Goal: Transaction & Acquisition: Purchase product/service

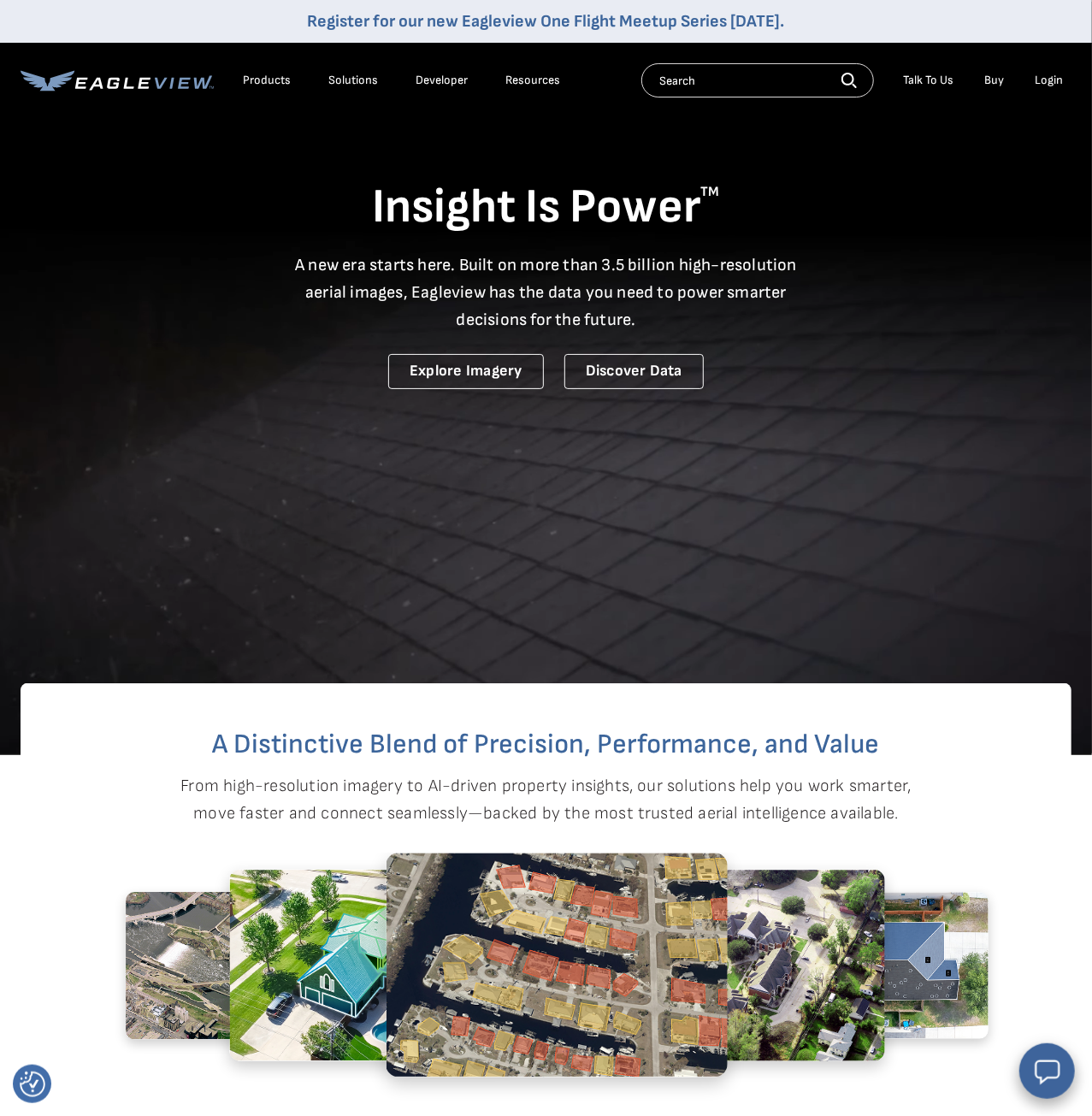
click at [270, 78] on div "Products" at bounding box center [267, 81] width 48 height 15
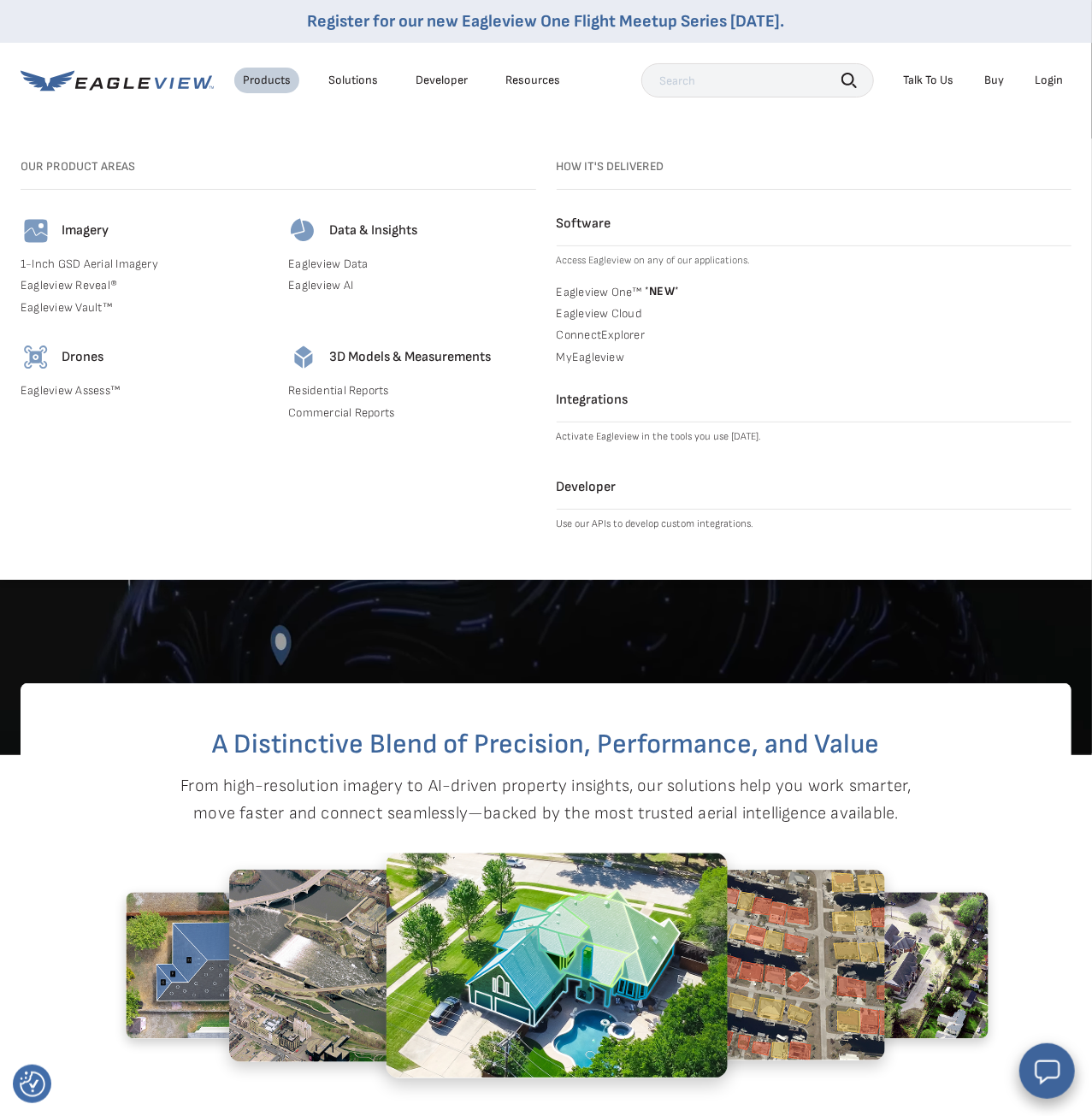
click at [360, 75] on div "Solutions" at bounding box center [353, 81] width 50 height 15
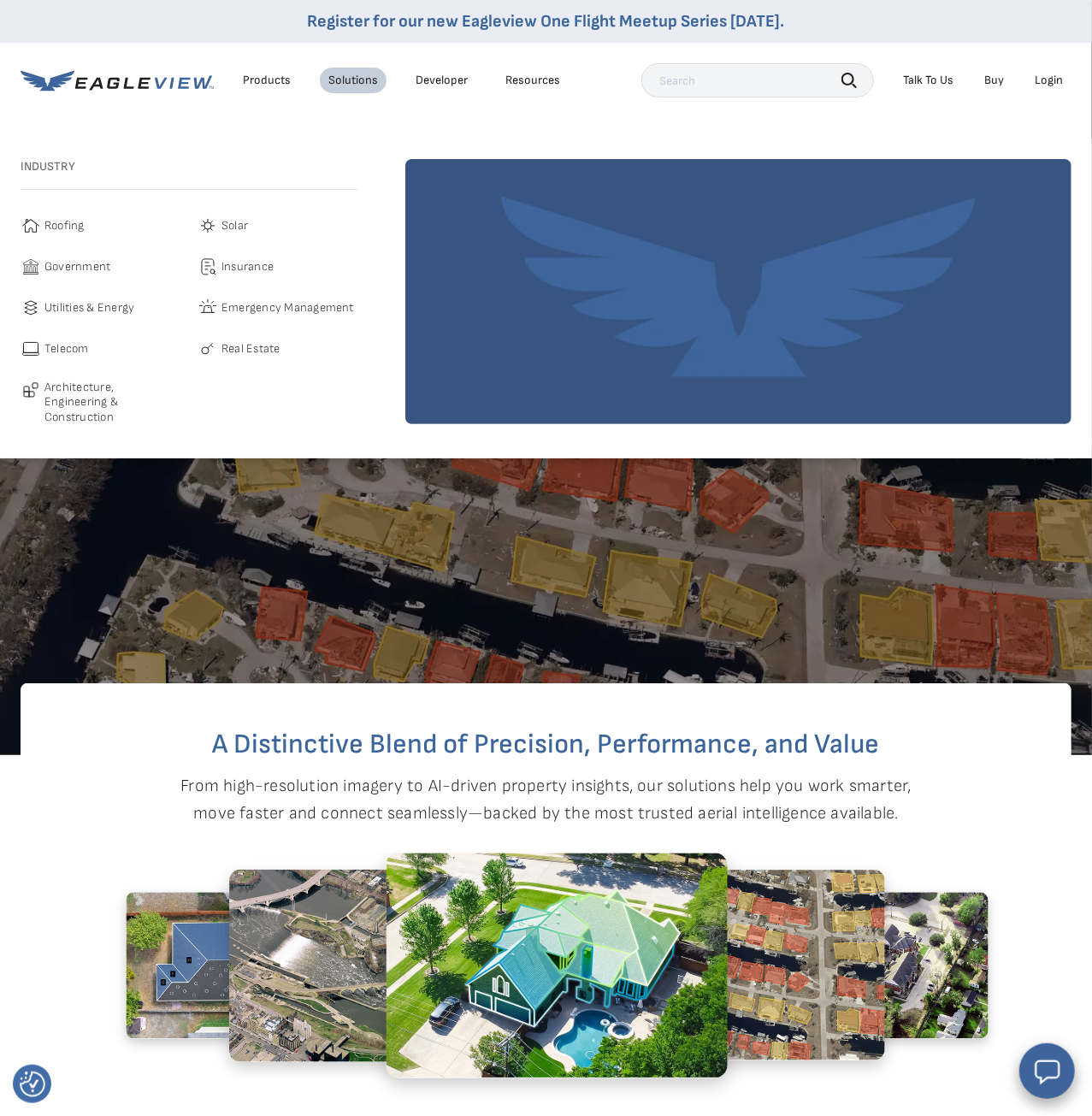
click at [64, 229] on span "Roofing" at bounding box center [64, 225] width 40 height 21
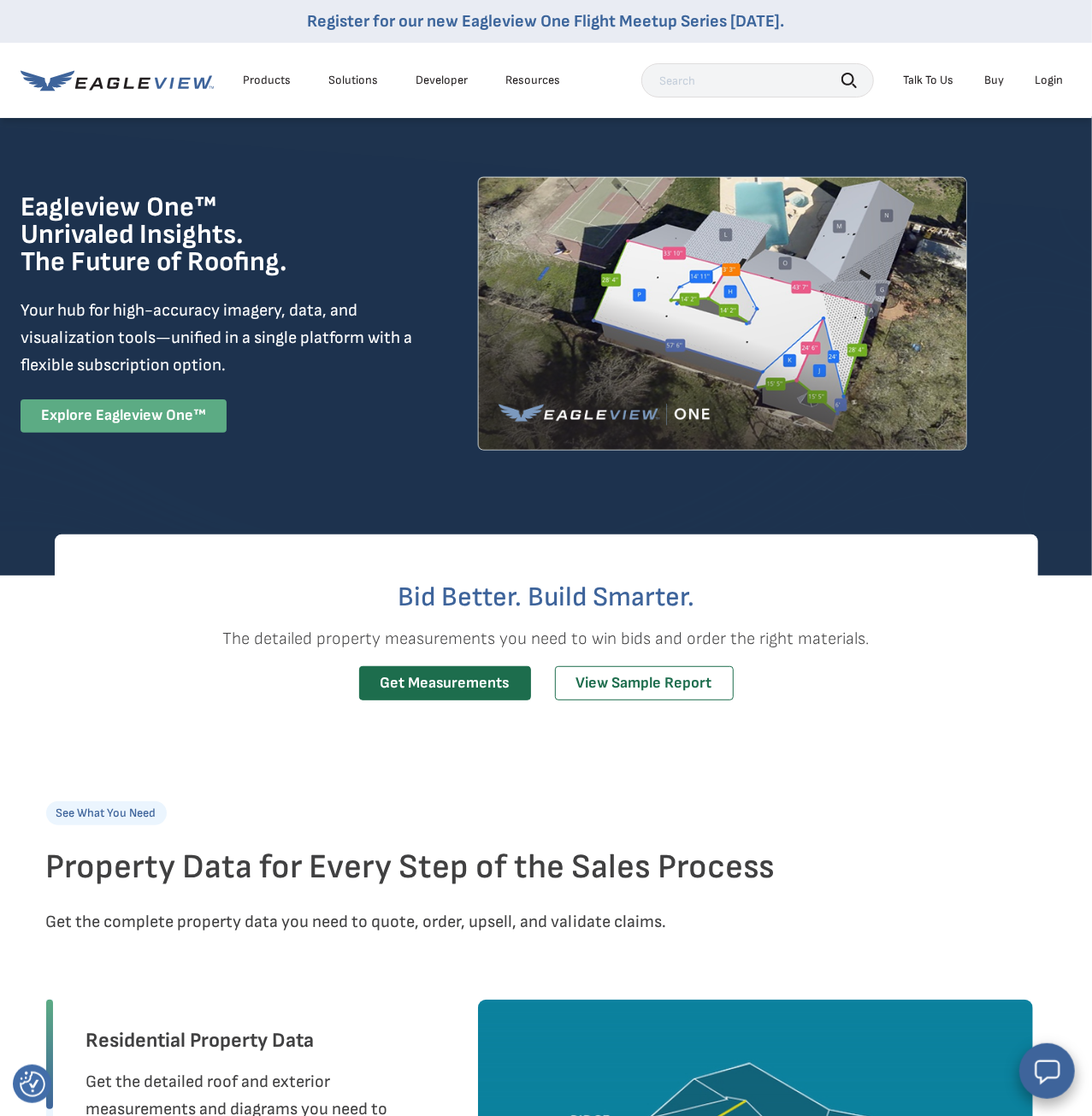
click at [177, 425] on link "Explore Eagleview One™" at bounding box center [123, 416] width 206 height 33
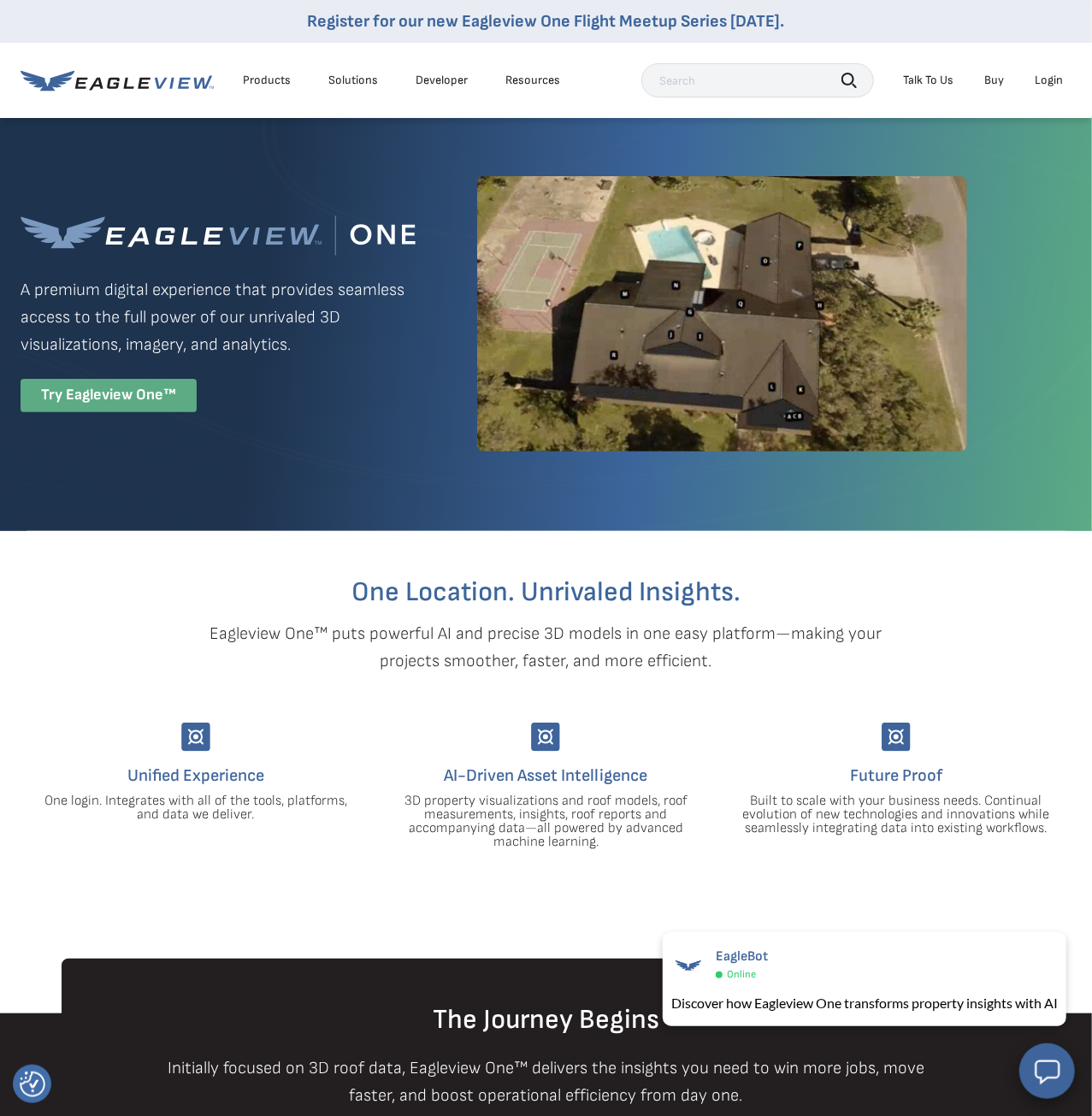
click at [155, 399] on div "Try Eagleview One™" at bounding box center [108, 395] width 176 height 33
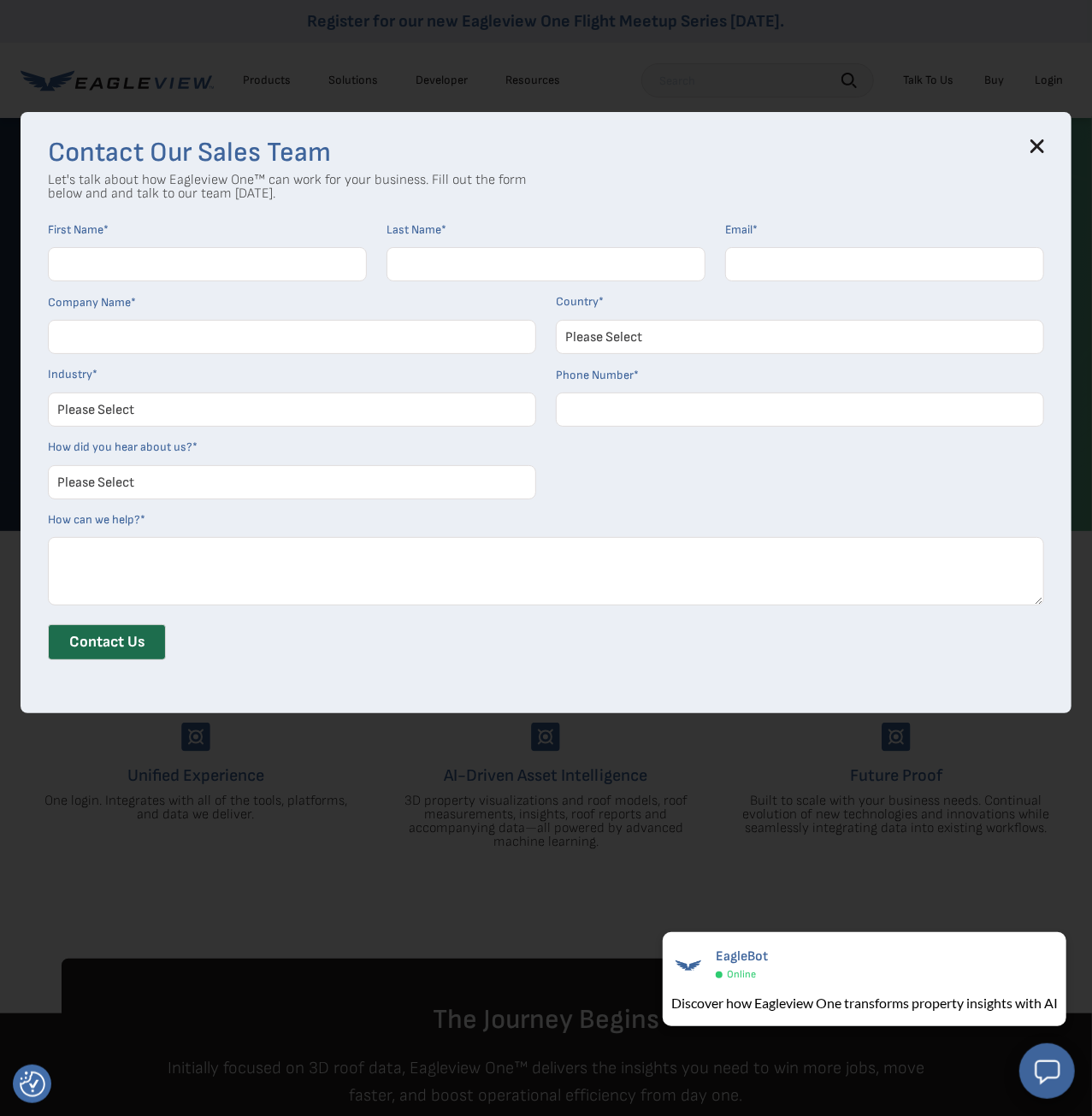
click at [1041, 148] on icon at bounding box center [1037, 146] width 11 height 11
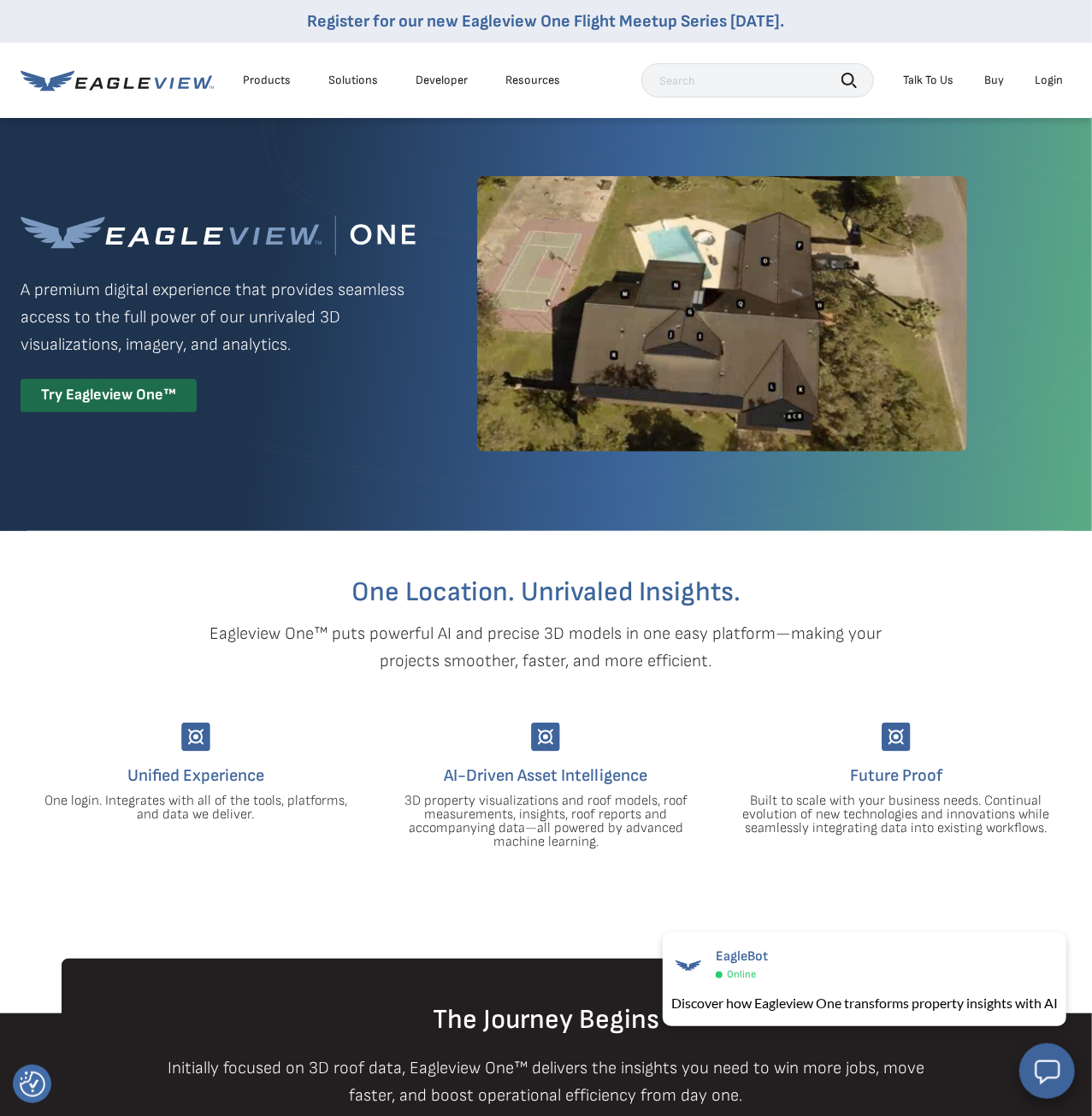
click at [989, 81] on link "Buy" at bounding box center [993, 81] width 20 height 15
click at [156, 586] on h2 "One Location. Unrivaled Insights." at bounding box center [546, 592] width 1025 height 27
